Goal: Information Seeking & Learning: Learn about a topic

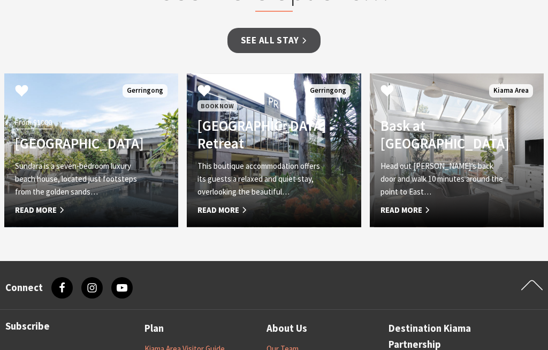
scroll to position [994, 0]
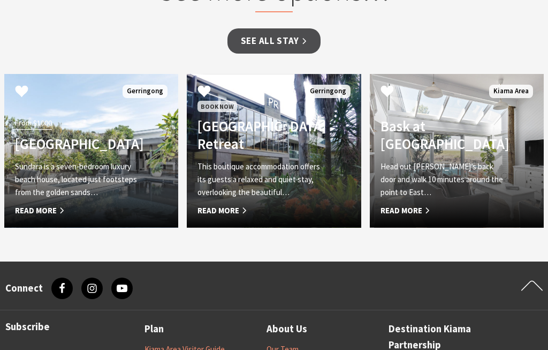
click at [426, 204] on span "Read More" at bounding box center [444, 210] width 127 height 13
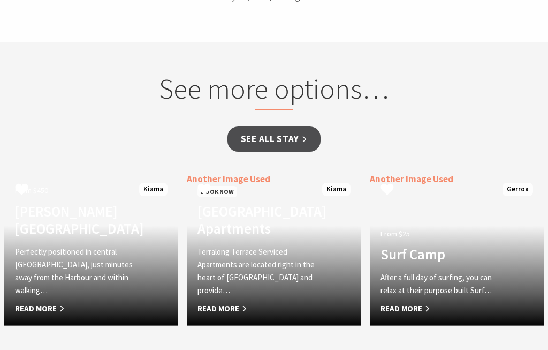
scroll to position [799, 0]
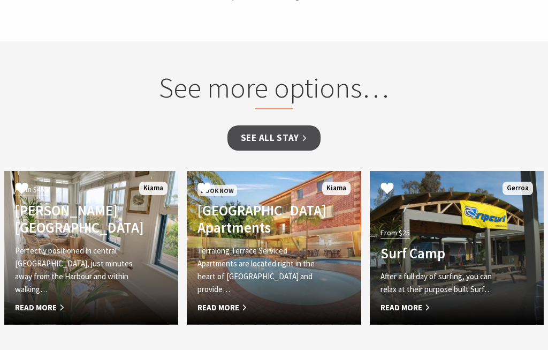
click at [237, 301] on span "Read More" at bounding box center [261, 307] width 127 height 13
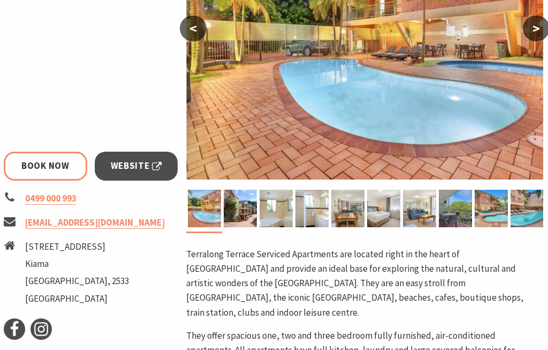
scroll to position [293, 1]
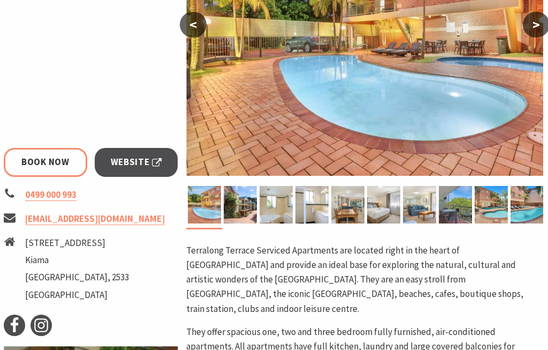
click at [160, 164] on span "Website" at bounding box center [136, 162] width 51 height 14
